Goal: Understand process/instructions: Learn how to perform a task or action

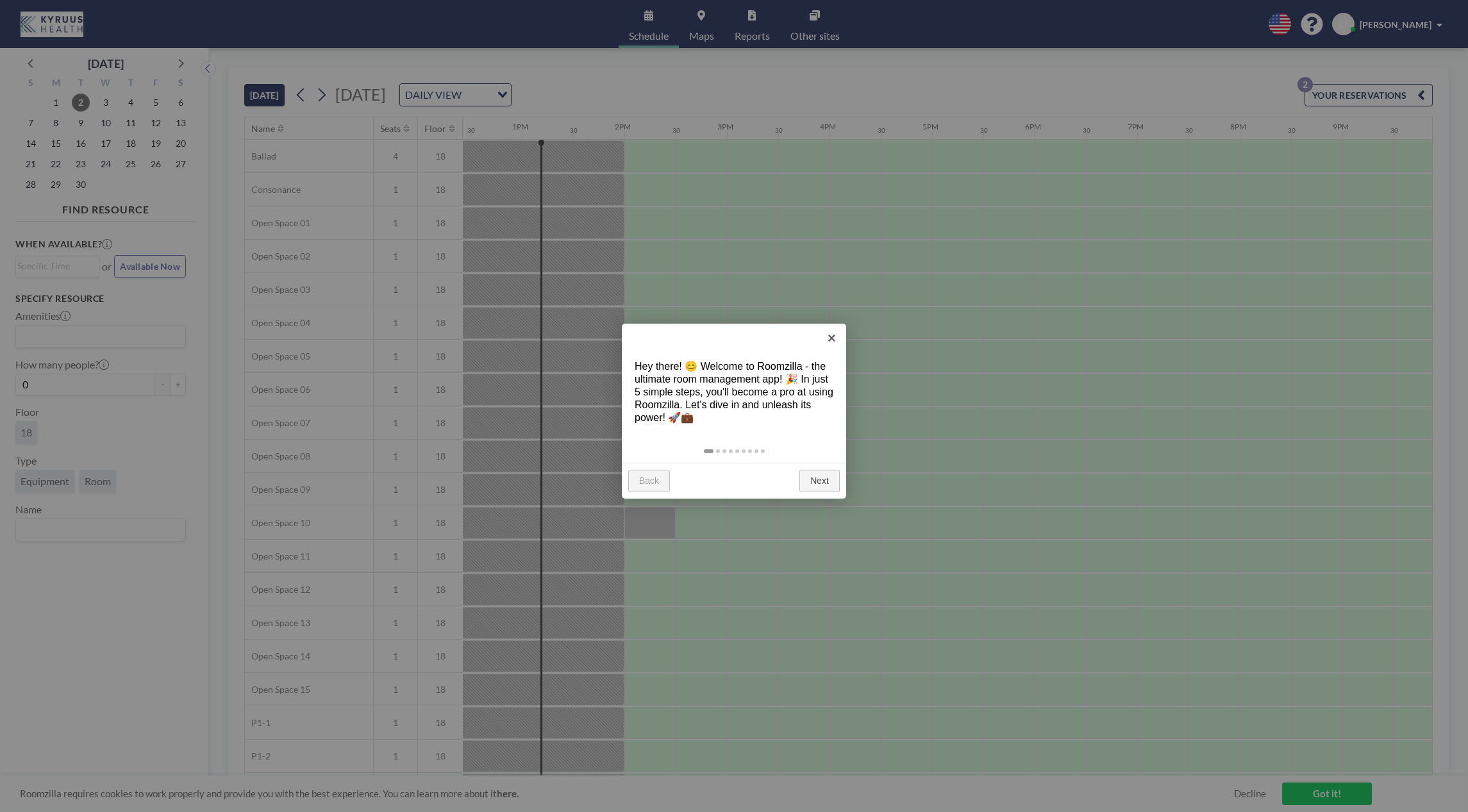
scroll to position [0, 1282]
click at [812, 480] on link "Next" at bounding box center [819, 481] width 40 height 23
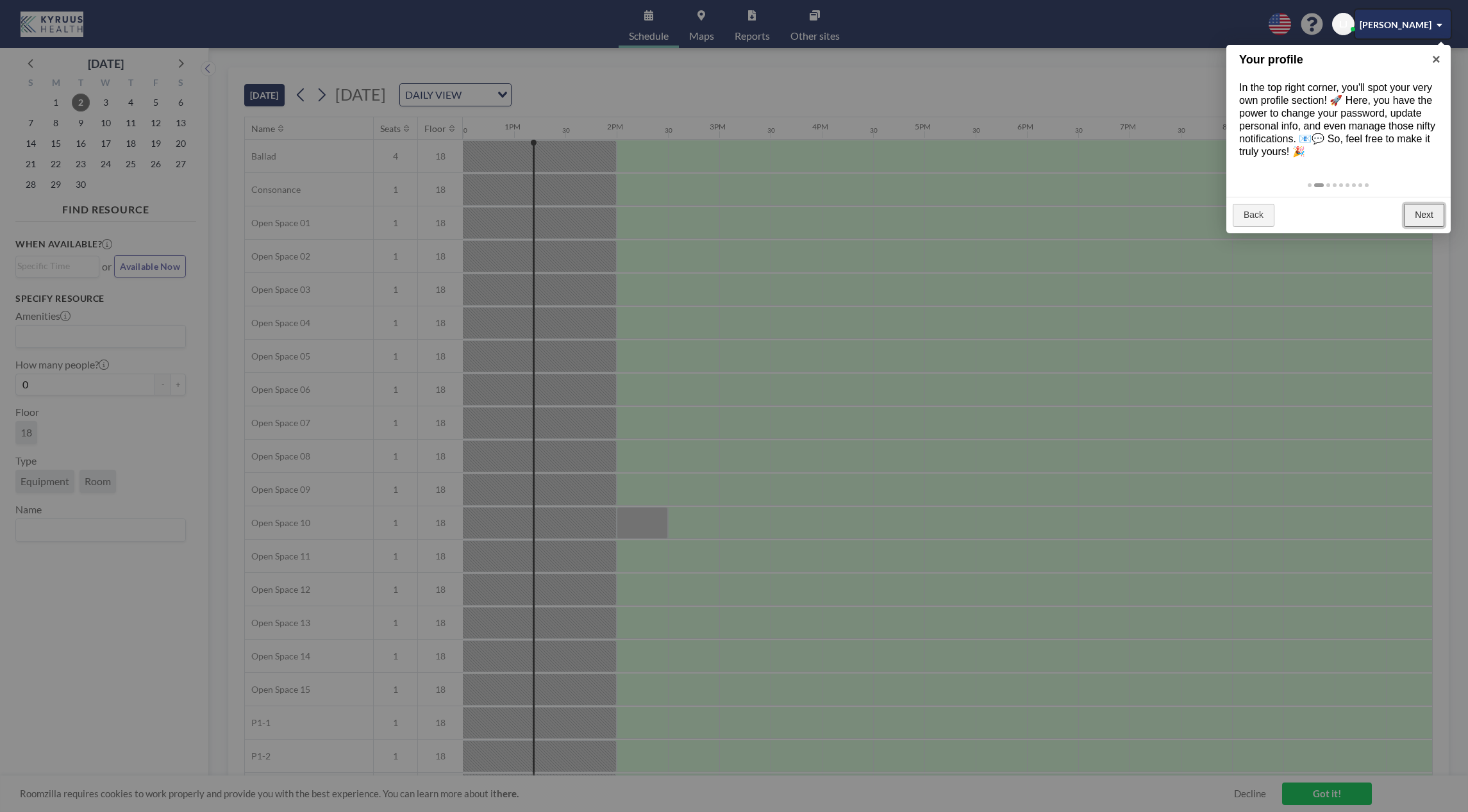
click at [1432, 211] on link "Next" at bounding box center [1424, 215] width 40 height 23
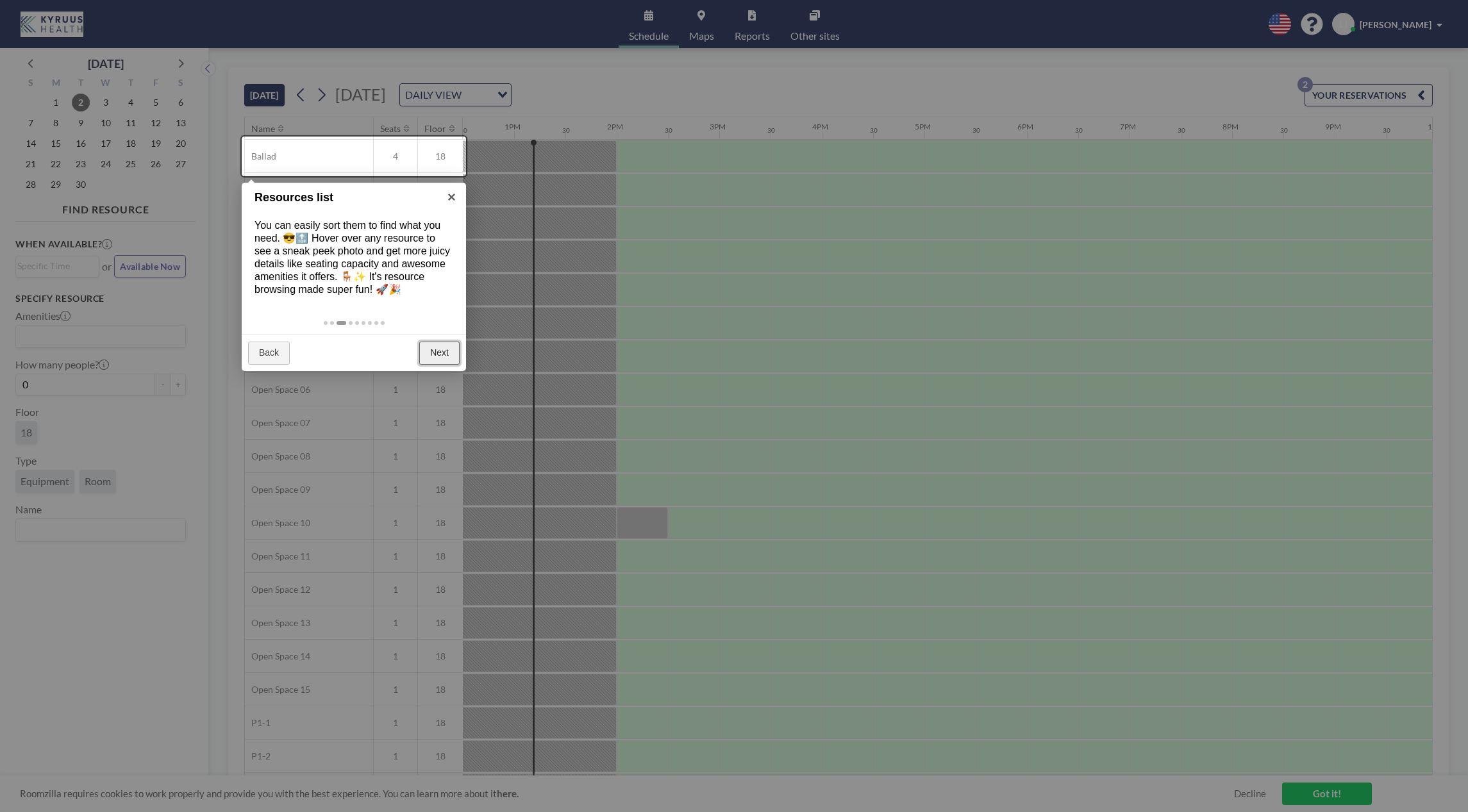
click at [432, 352] on link "Next" at bounding box center [439, 352] width 40 height 23
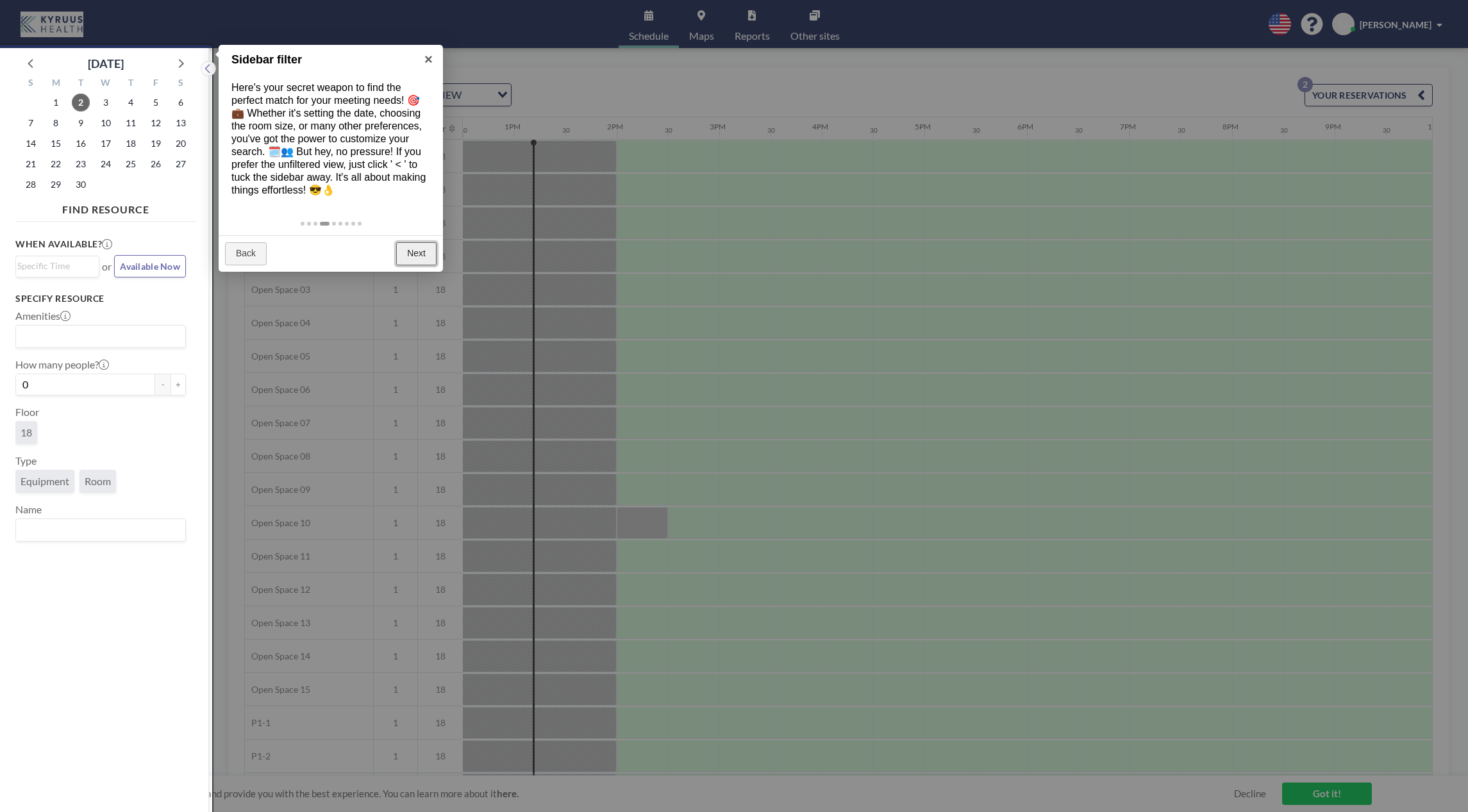
scroll to position [3, 0]
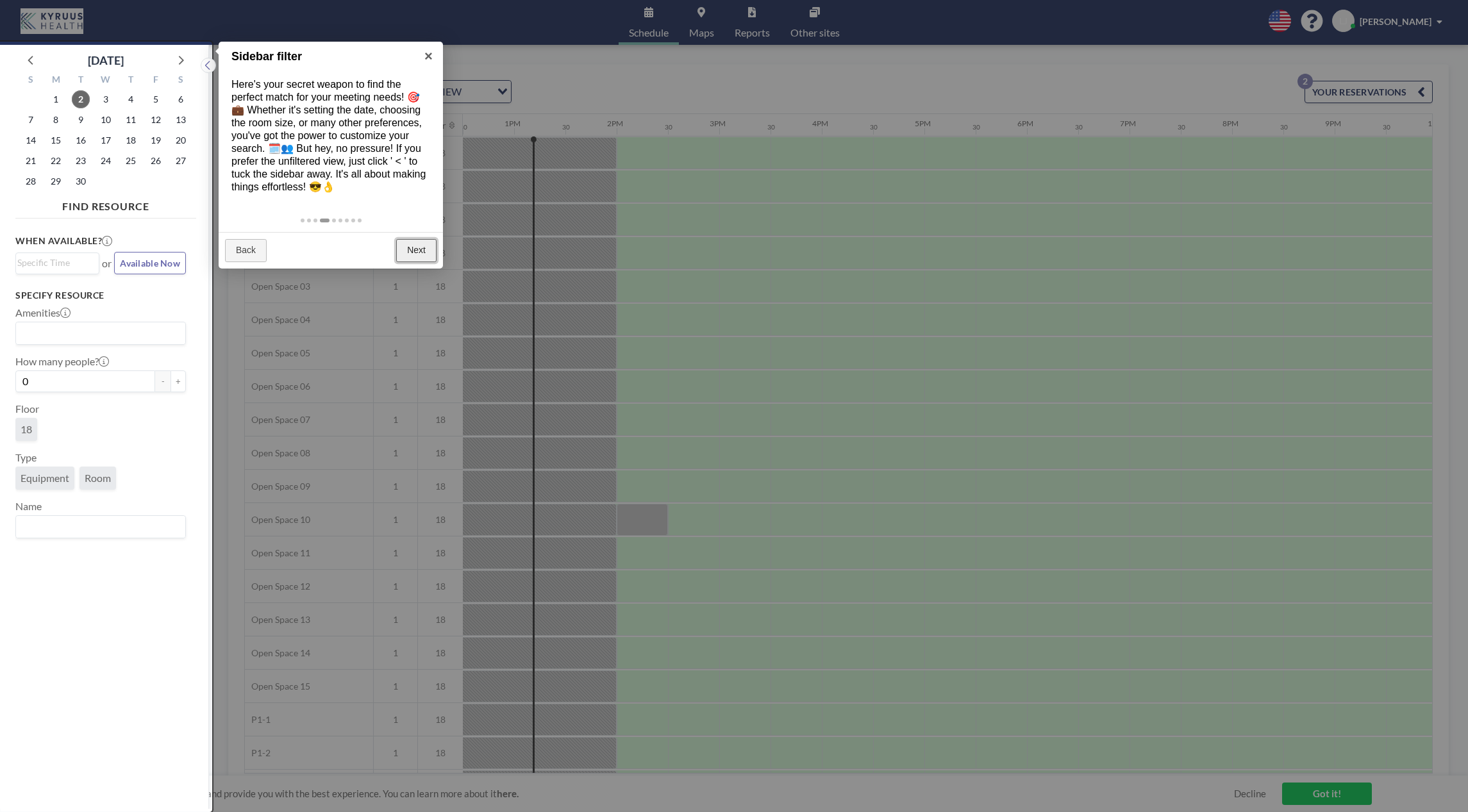
click at [421, 243] on link "Next" at bounding box center [416, 251] width 40 height 23
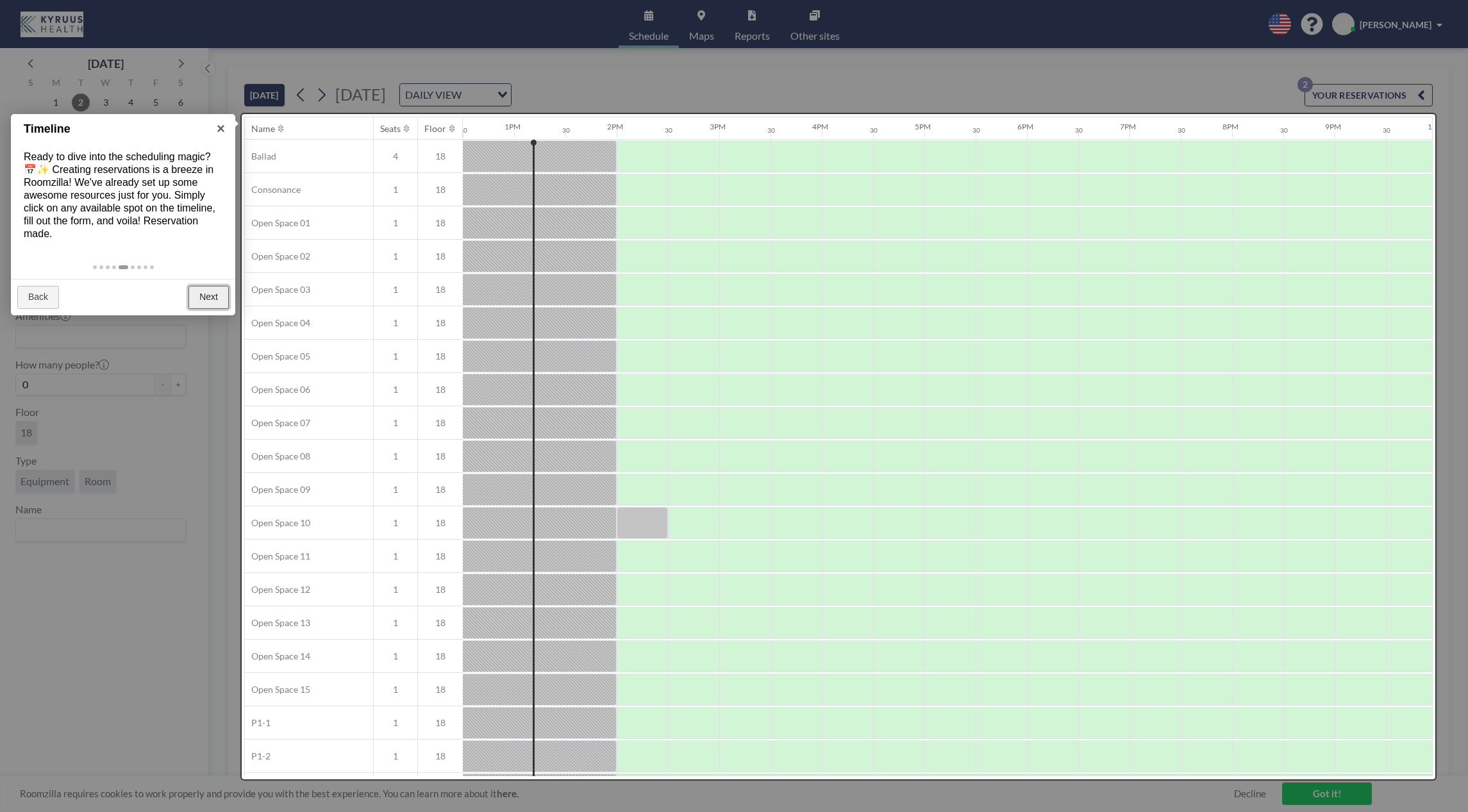
click at [212, 285] on link "Next" at bounding box center [208, 297] width 40 height 23
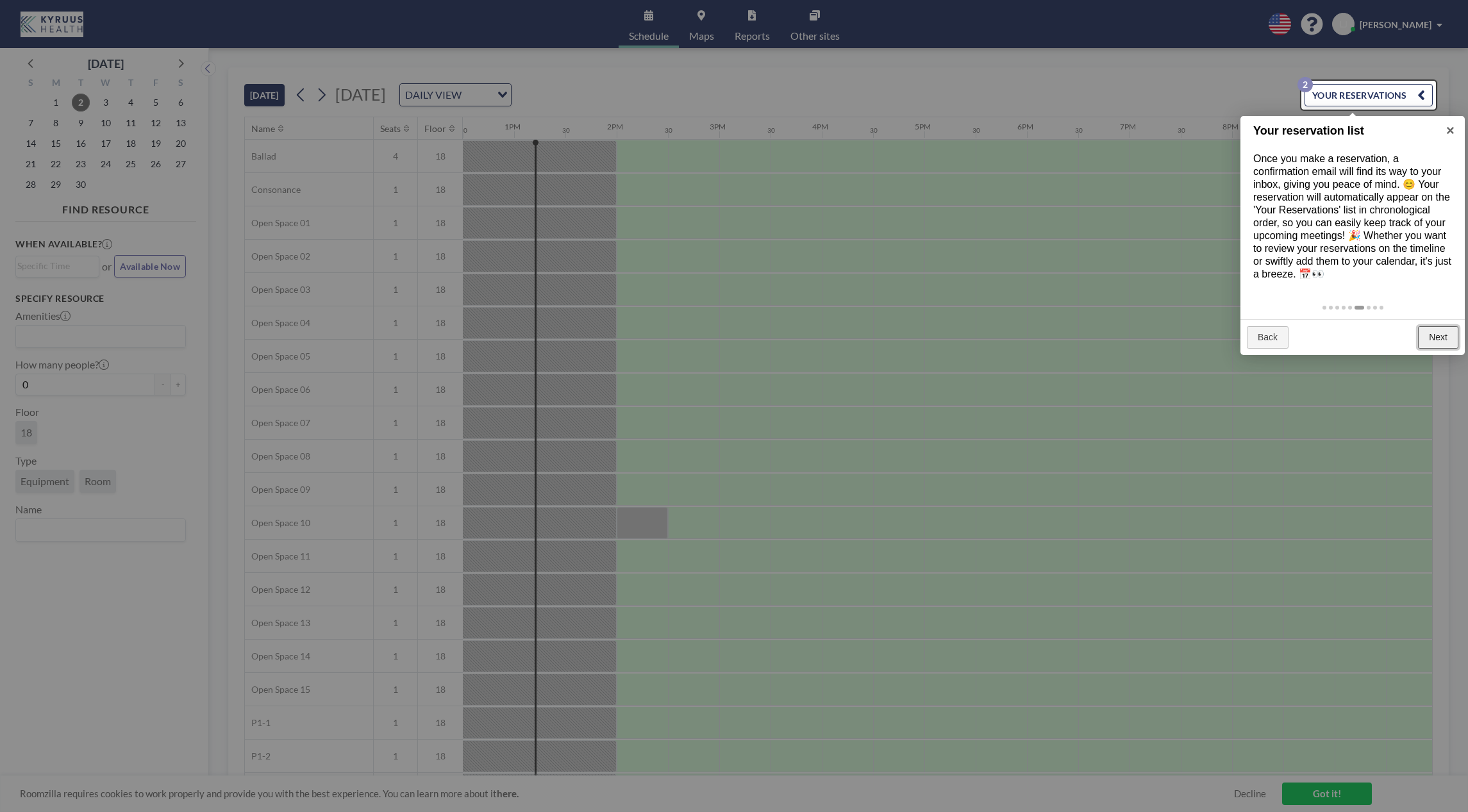
click at [1441, 338] on link "Next" at bounding box center [1438, 338] width 40 height 23
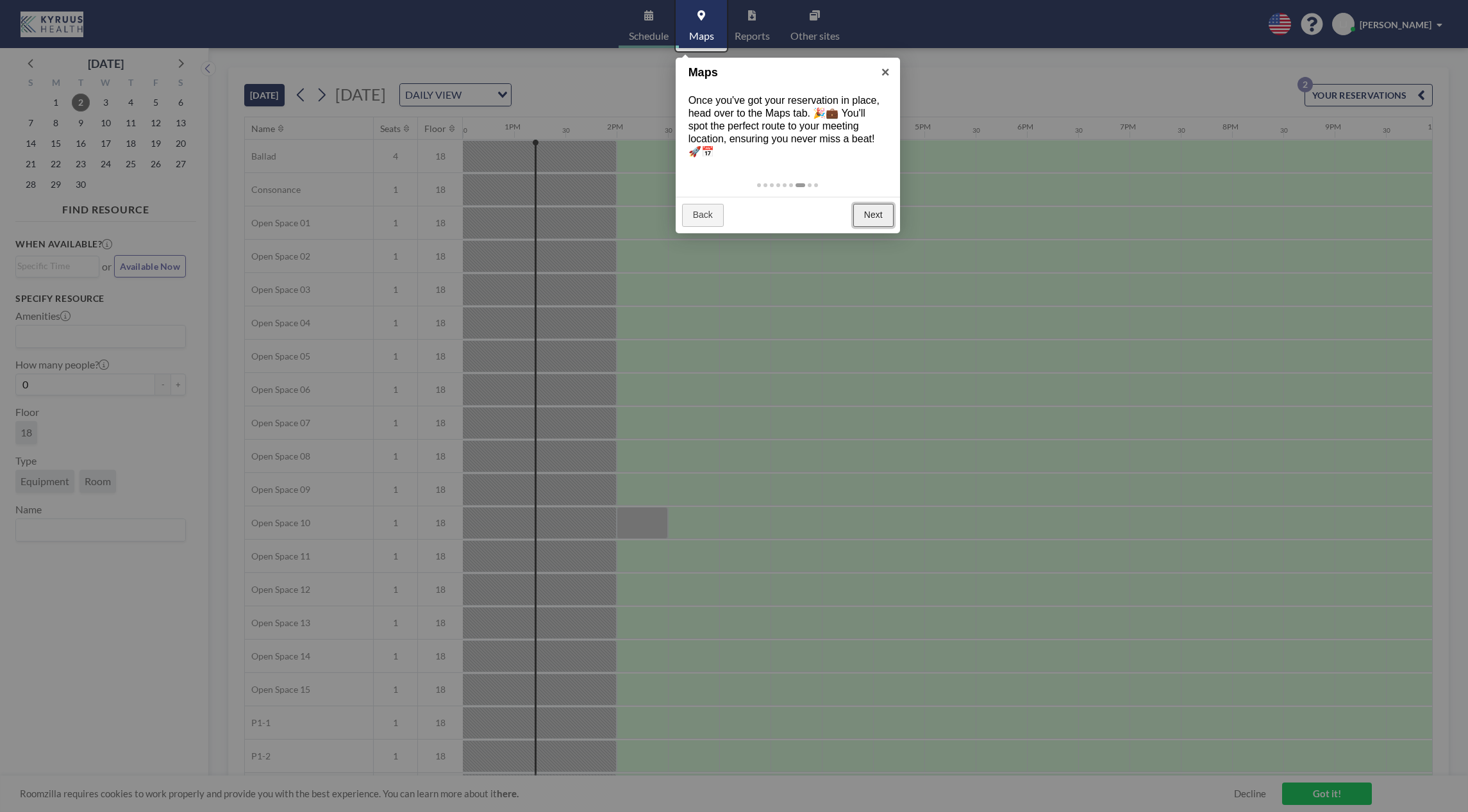
click at [874, 213] on link "Next" at bounding box center [873, 215] width 40 height 23
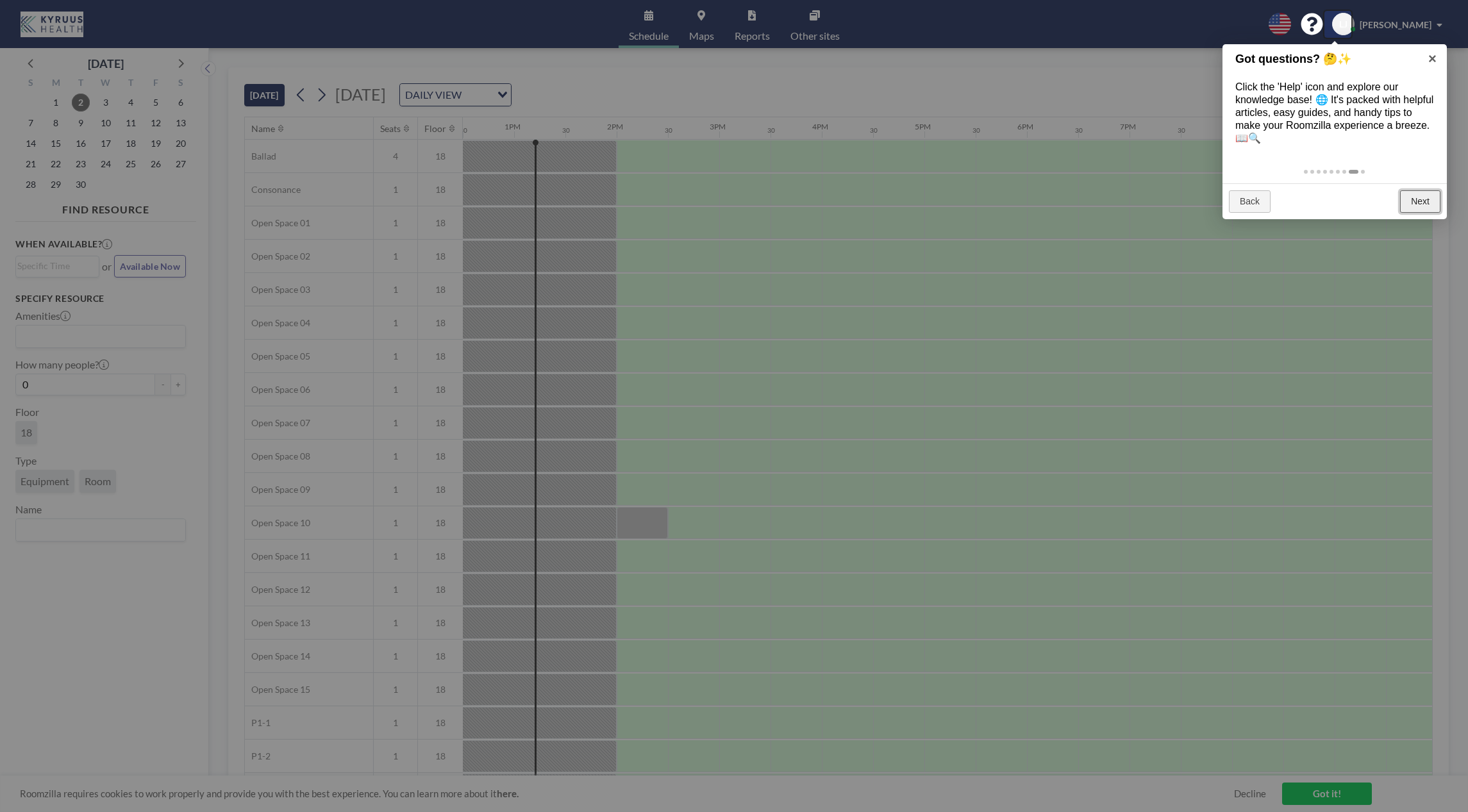
click at [1428, 199] on link "Next" at bounding box center [1420, 202] width 40 height 23
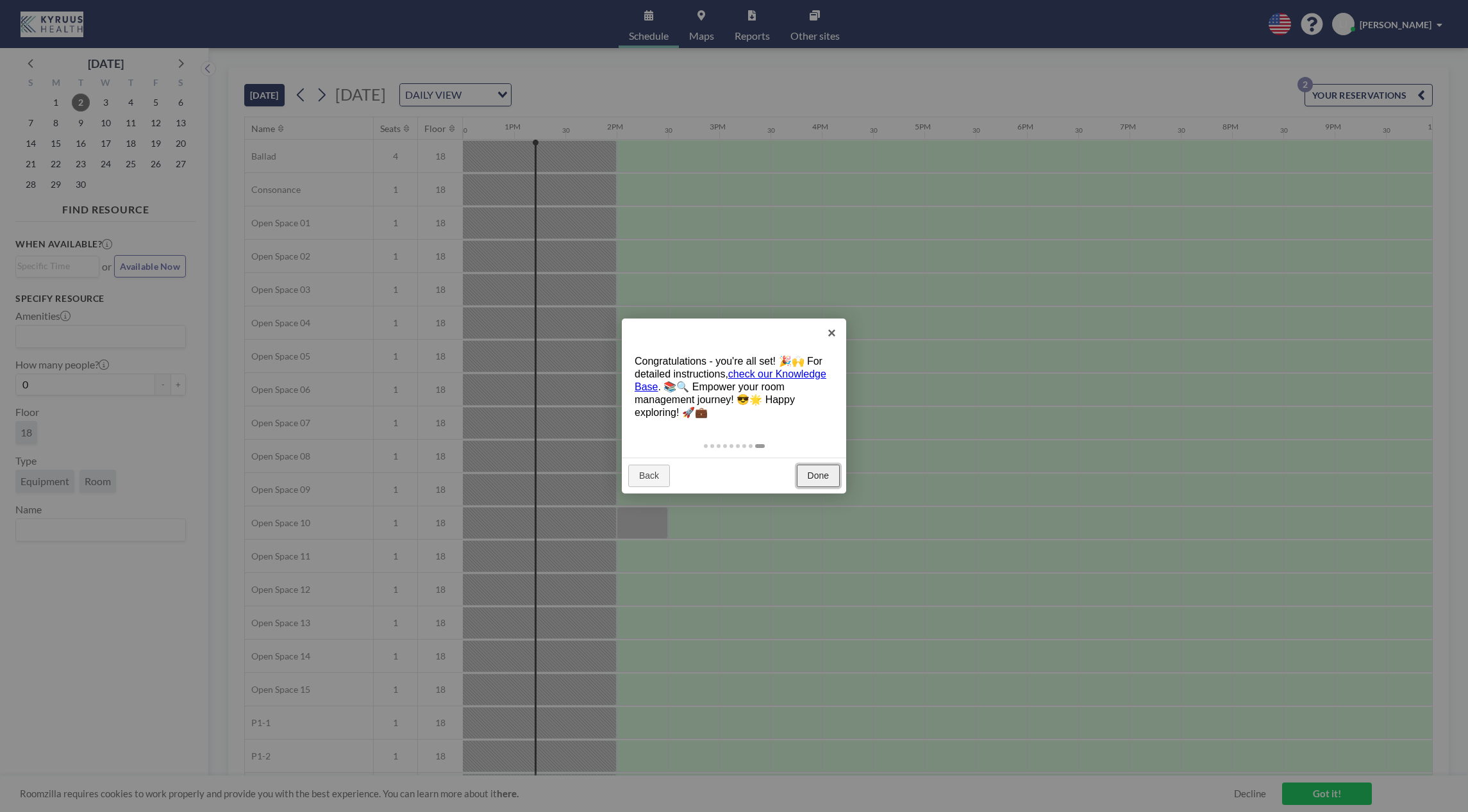
click at [822, 476] on link "Done" at bounding box center [818, 476] width 43 height 23
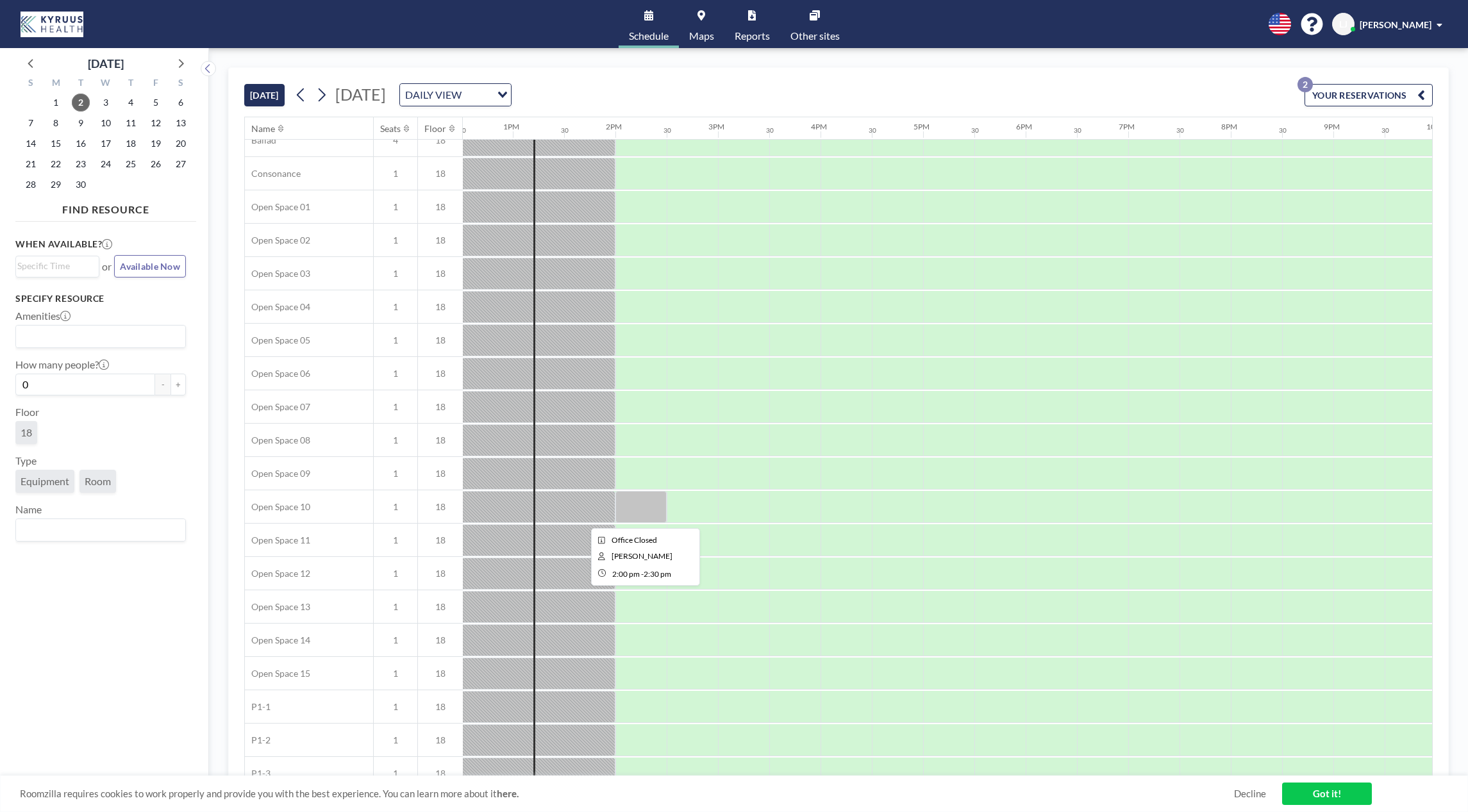
scroll to position [0, 1283]
